Goal: Task Accomplishment & Management: Use online tool/utility

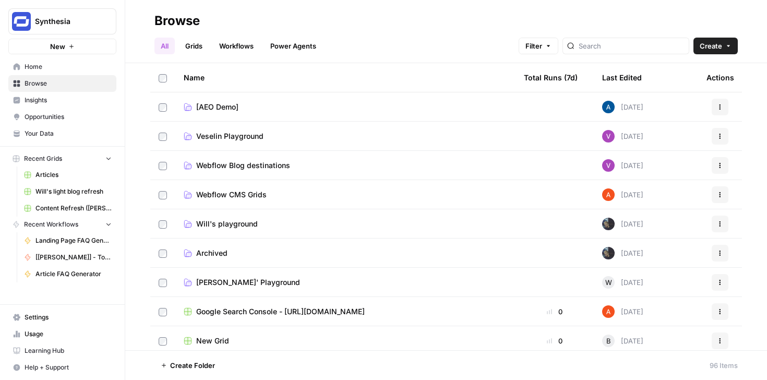
click at [203, 49] on link "Grids" at bounding box center [194, 46] width 30 height 17
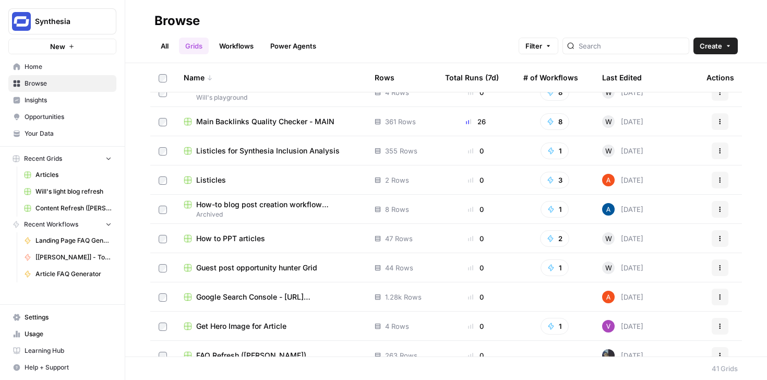
scroll to position [737, 0]
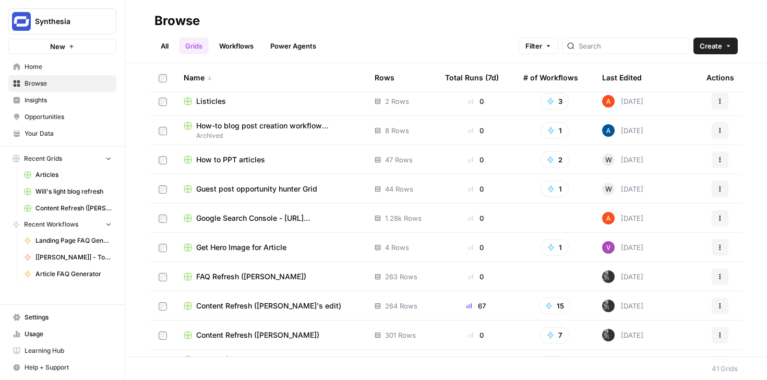
click at [267, 303] on span "Content Refresh ([PERSON_NAME]'s edit)" at bounding box center [268, 306] width 145 height 10
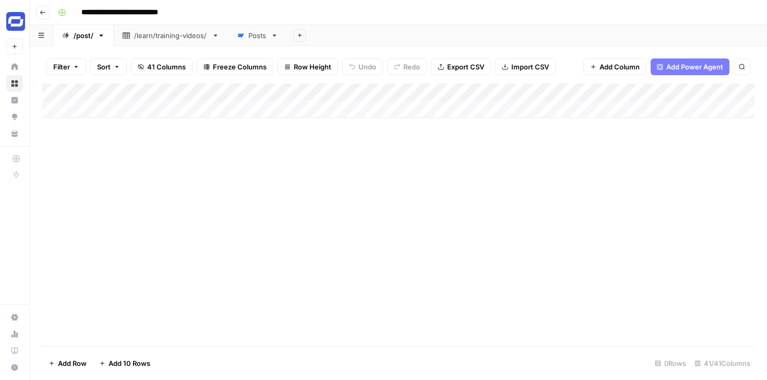
click at [258, 37] on div "Posts" at bounding box center [257, 35] width 18 height 10
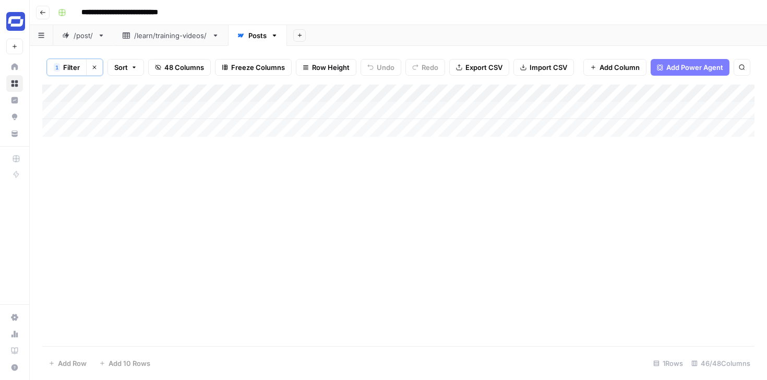
click at [77, 70] on span "Filter" at bounding box center [71, 67] width 17 height 10
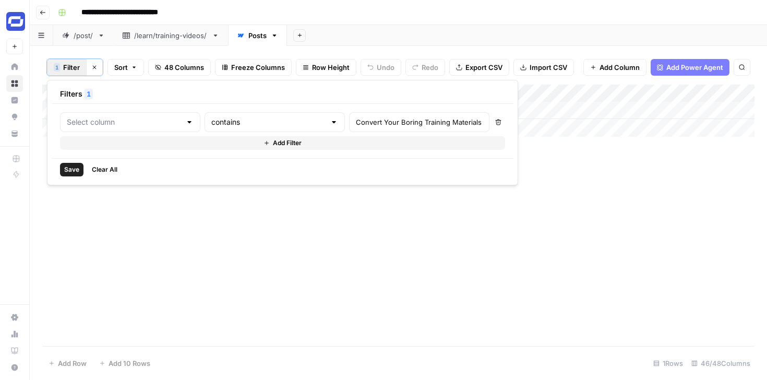
type input "Name (H1)"
click at [379, 121] on input "Convert Your Boring Training Materials into Engaging Training Videos" at bounding box center [448, 122] width 138 height 10
paste input "Why and How To Use AI"
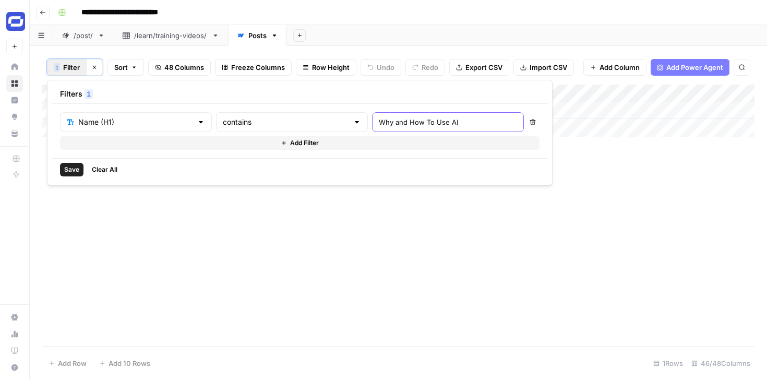
type input "Why and How To Use AI"
click at [73, 171] on span "Save" at bounding box center [71, 169] width 15 height 9
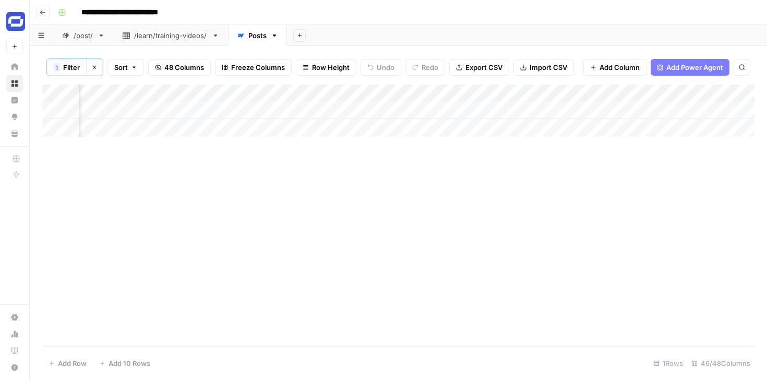
scroll to position [0, 2384]
click at [273, 112] on div "Add Column" at bounding box center [398, 111] width 713 height 52
type textarea "**********"
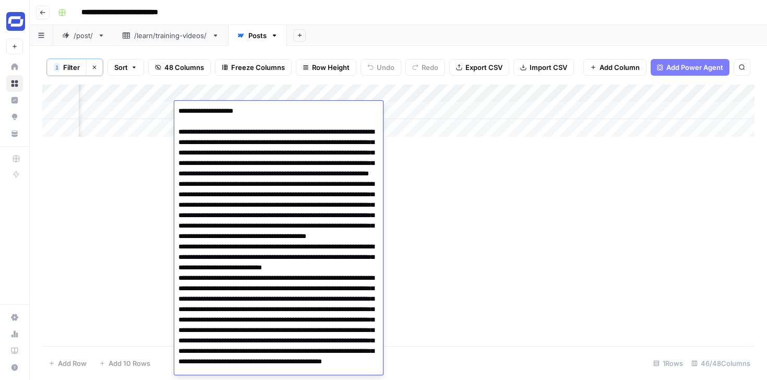
scroll to position [2486, 0]
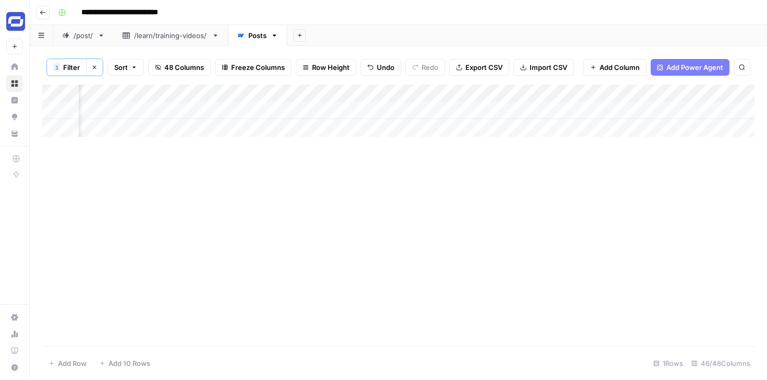
click at [378, 111] on div "Add Column" at bounding box center [398, 111] width 713 height 52
click at [378, 109] on div "Add Column" at bounding box center [398, 111] width 713 height 52
click at [588, 110] on div "Add Column" at bounding box center [398, 111] width 713 height 52
click at [571, 111] on div "Add Column" at bounding box center [398, 111] width 713 height 52
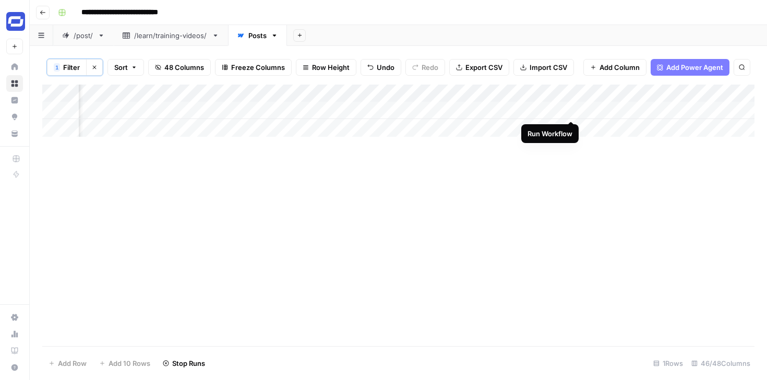
click at [571, 108] on div "Add Column" at bounding box center [398, 111] width 713 height 52
click at [564, 112] on div "Add Column" at bounding box center [398, 111] width 713 height 52
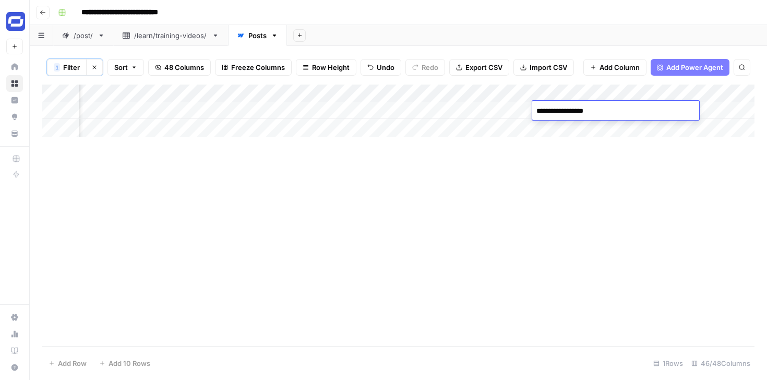
click at [564, 112] on textarea "**********" at bounding box center [615, 111] width 167 height 15
type textarea "**********"
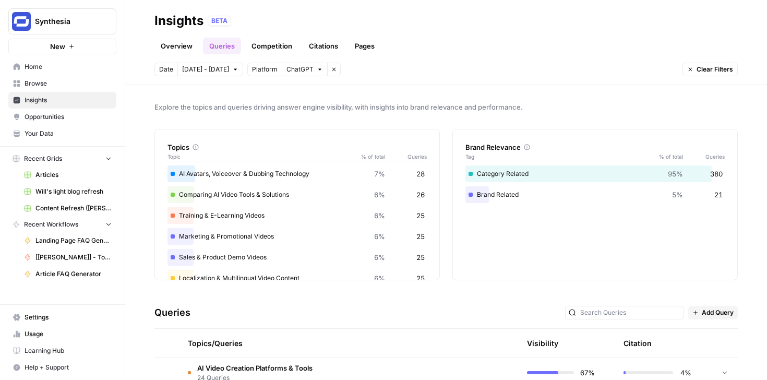
click at [35, 330] on span "Usage" at bounding box center [68, 333] width 87 height 9
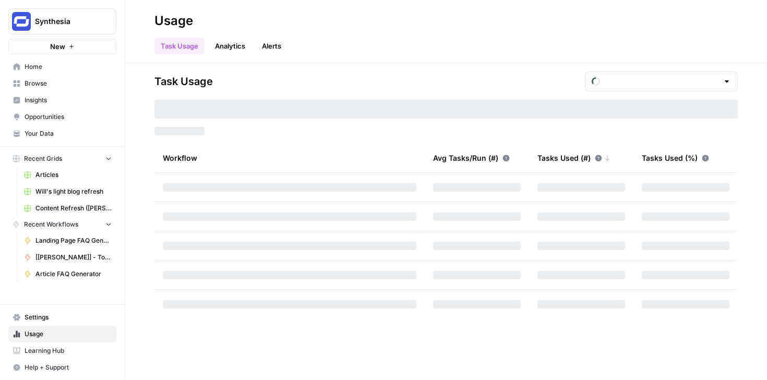
type input "October Tasks"
